Goal: Information Seeking & Learning: Check status

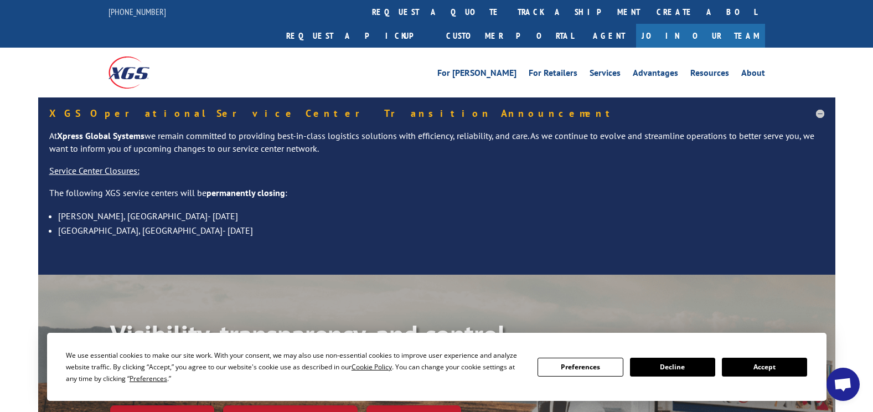
click at [509, 10] on link "track a shipment" at bounding box center [578, 12] width 139 height 24
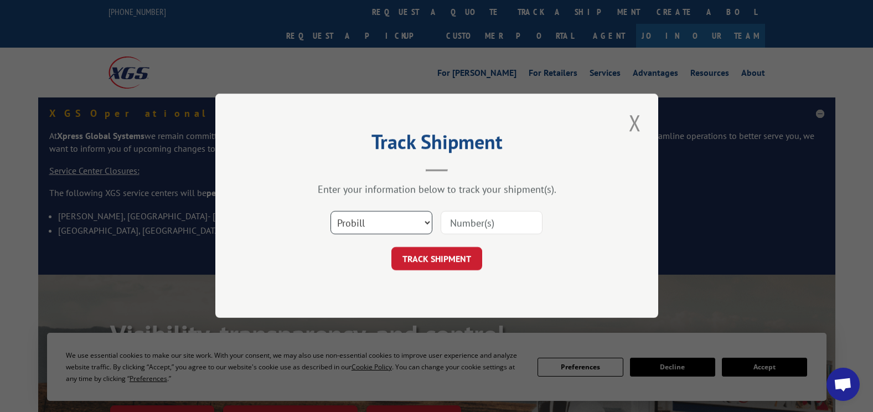
click at [397, 229] on select "Select category... Probill BOL PO" at bounding box center [381, 222] width 102 height 23
select select "bol"
click at [330, 211] on select "Select category... Probill BOL PO" at bounding box center [381, 222] width 102 height 23
click at [486, 227] on input at bounding box center [492, 222] width 102 height 23
paste input "54388965"
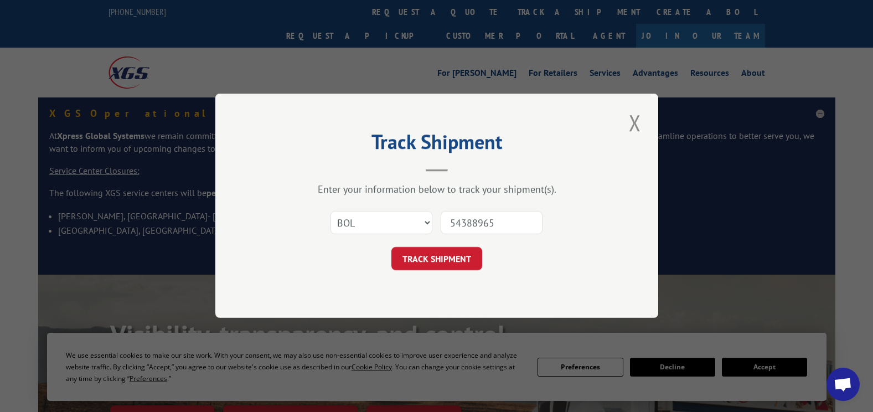
type input "54388965"
click at [427, 258] on button "TRACK SHIPMENT" at bounding box center [436, 258] width 91 height 23
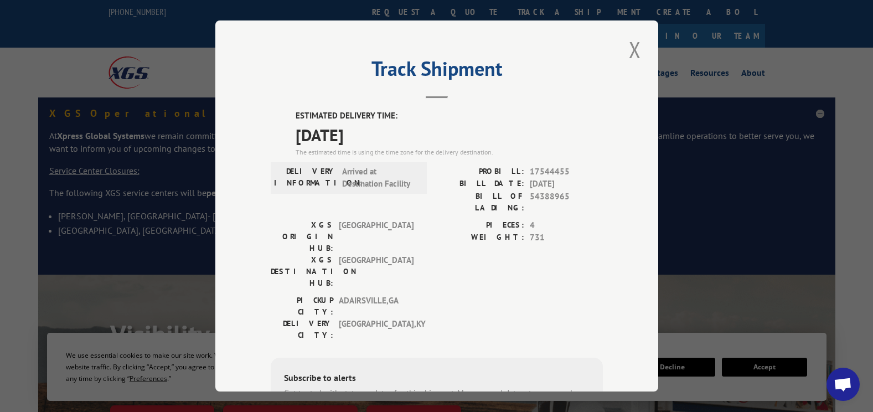
drag, startPoint x: 628, startPoint y: 57, endPoint x: 731, endPoint y: 27, distance: 106.7
click at [628, 57] on button "Close modal" at bounding box center [635, 49] width 19 height 30
